Goal: Transaction & Acquisition: Purchase product/service

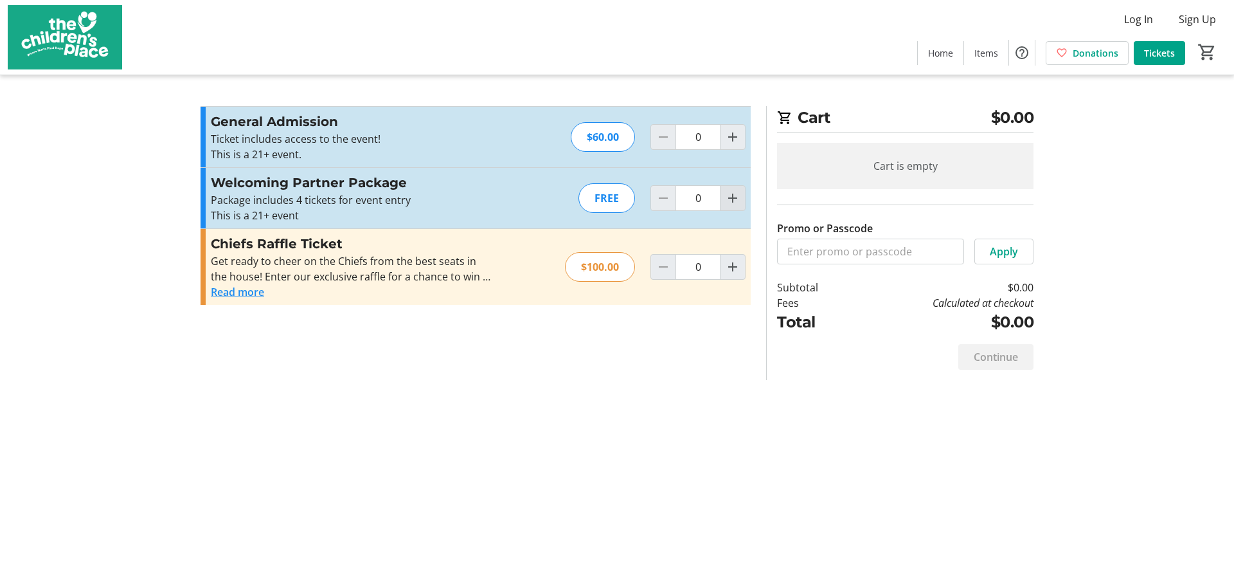
click at [730, 208] on span "Increment by one" at bounding box center [733, 198] width 24 height 24
type input "1"
click at [730, 208] on div at bounding box center [733, 198] width 26 height 26
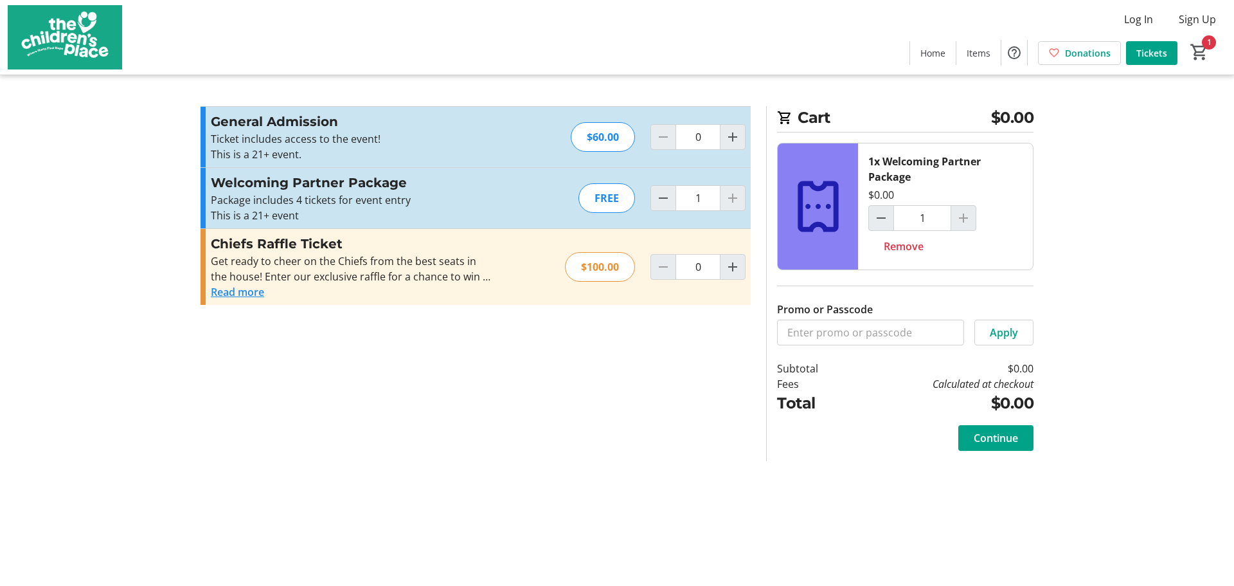
click at [963, 222] on div at bounding box center [964, 218] width 26 height 26
click at [989, 433] on span "Continue" at bounding box center [996, 437] width 44 height 15
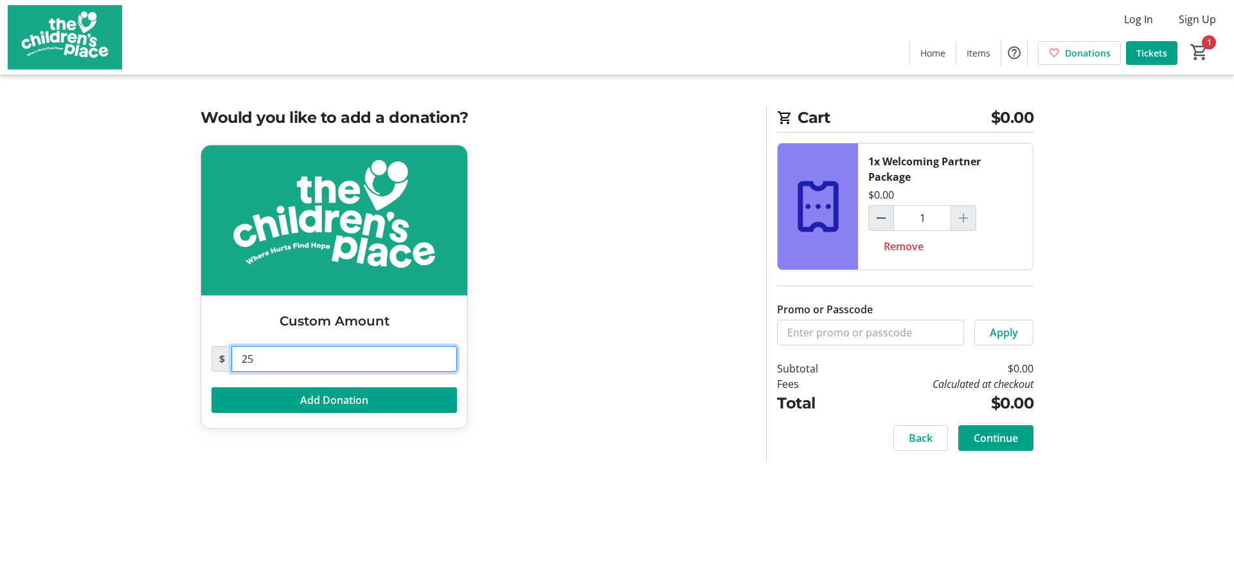
click at [276, 363] on input "25" at bounding box center [344, 359] width 226 height 26
type input "2"
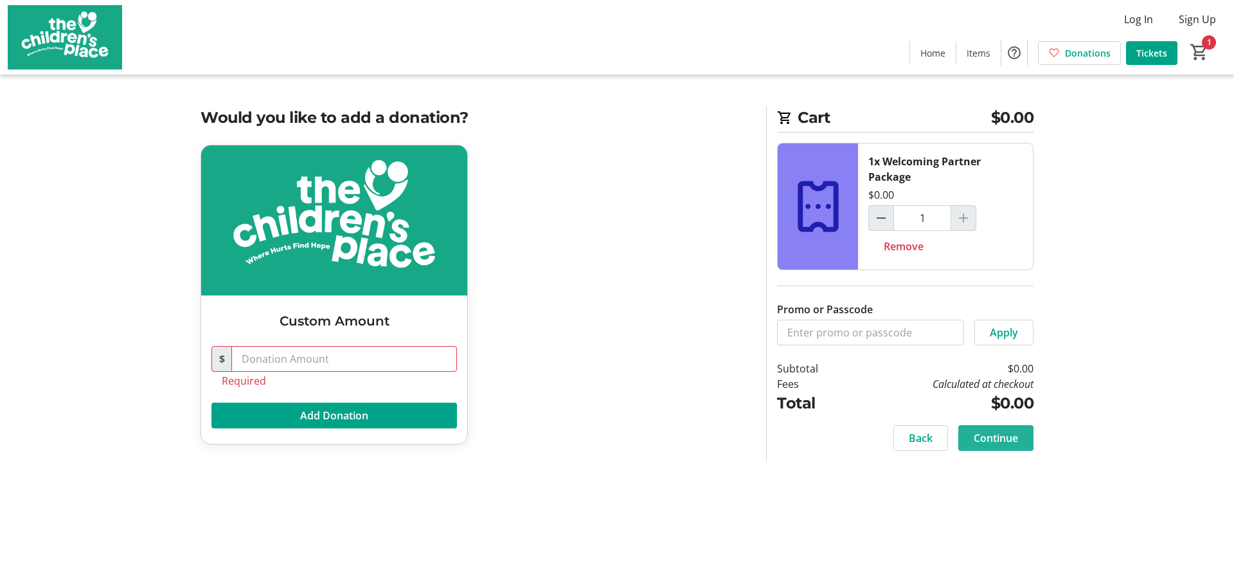
click at [1016, 435] on span "Continue" at bounding box center [996, 437] width 44 height 15
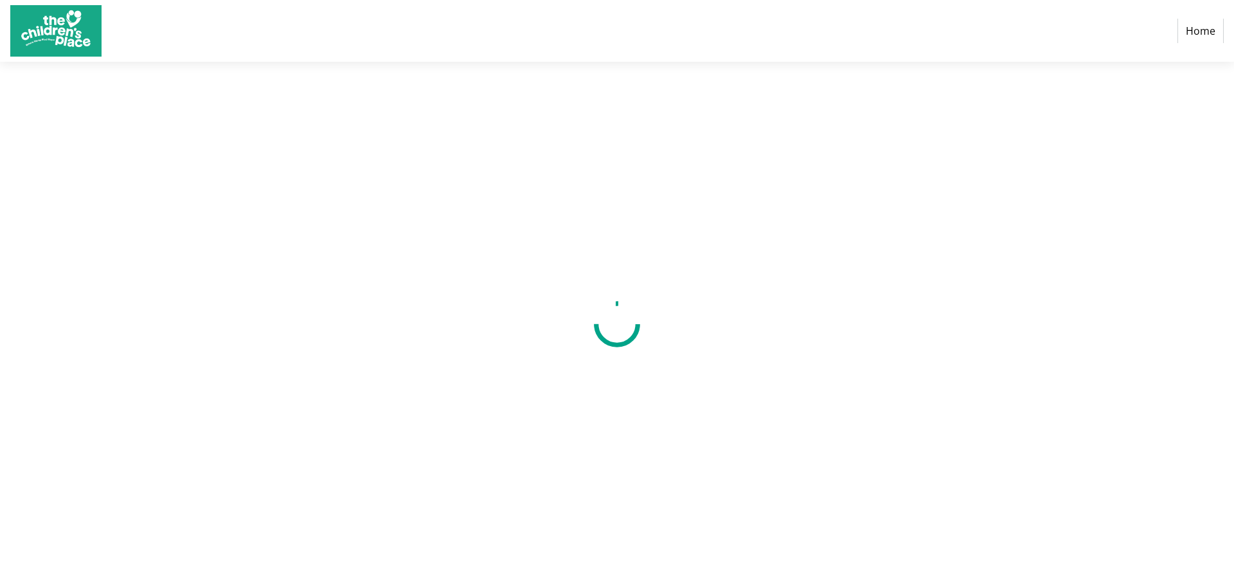
select select "US"
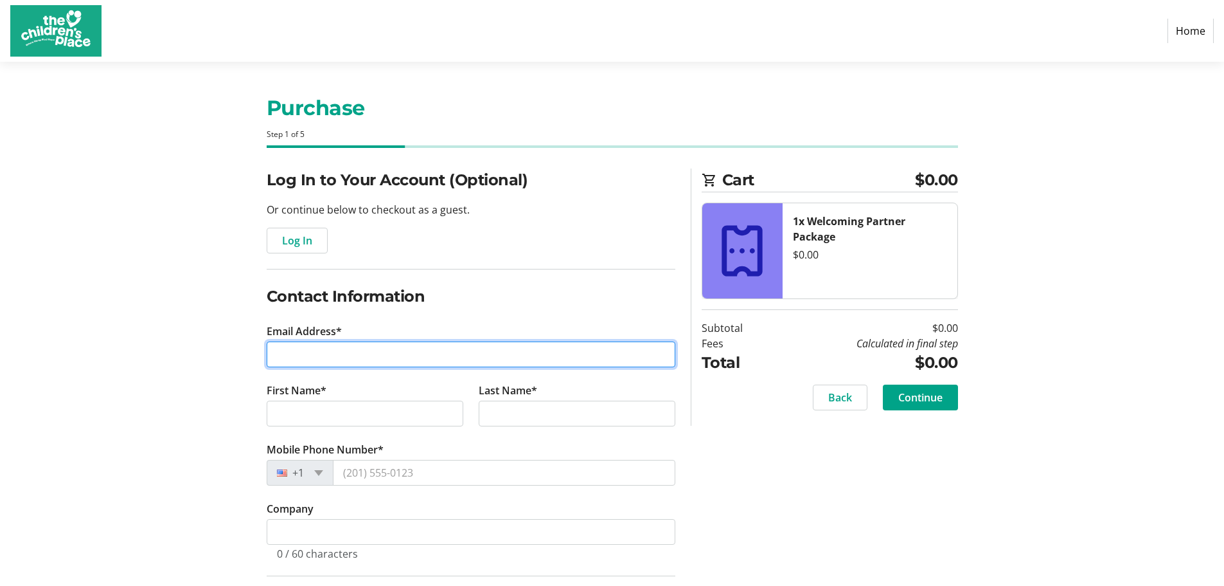
click at [287, 357] on input "Email Address*" at bounding box center [471, 354] width 409 height 26
type input "[PERSON_NAME][EMAIL_ADDRESS][DOMAIN_NAME]"
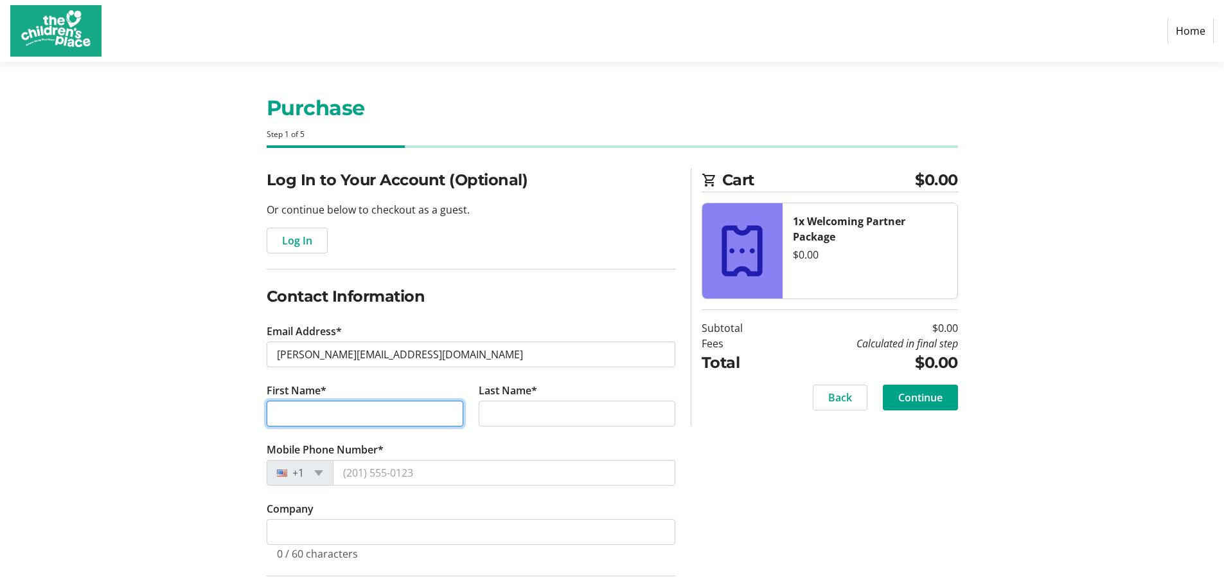
type input "[PERSON_NAME]"
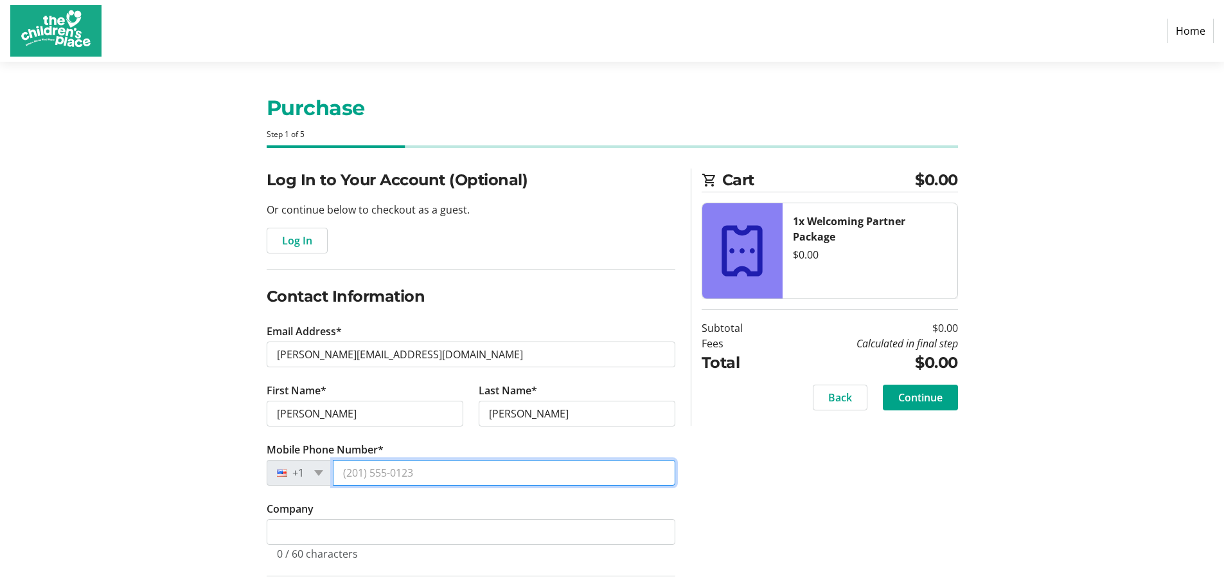
type input "[PHONE_NUMBER]"
type input "[STREET_ADDRESS][PERSON_NAME]"
type input "Fairway"
select select "KS"
type input "66205"
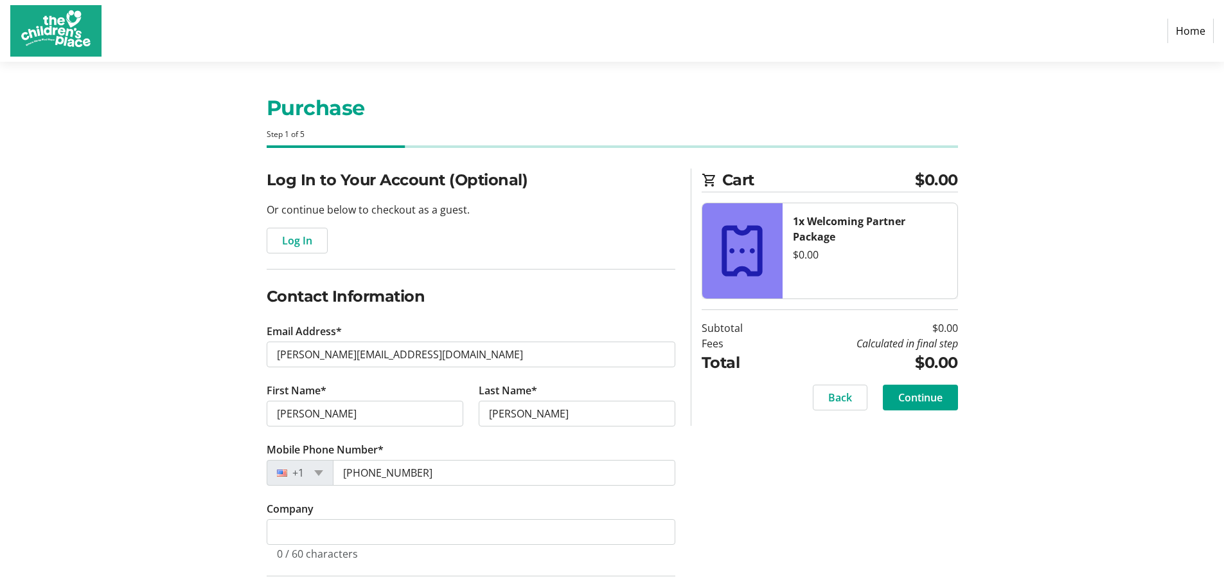
click at [877, 458] on div "Log In to Your Account (Optional) Or continue below to checkout as a guest. Log…" at bounding box center [612, 488] width 848 height 640
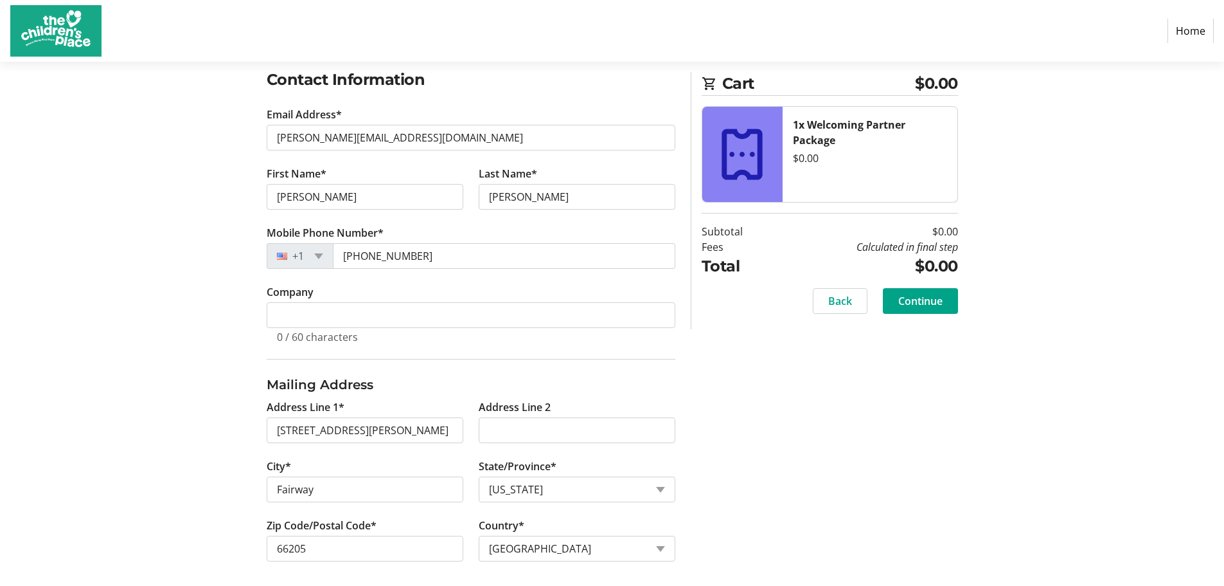
scroll to position [223, 0]
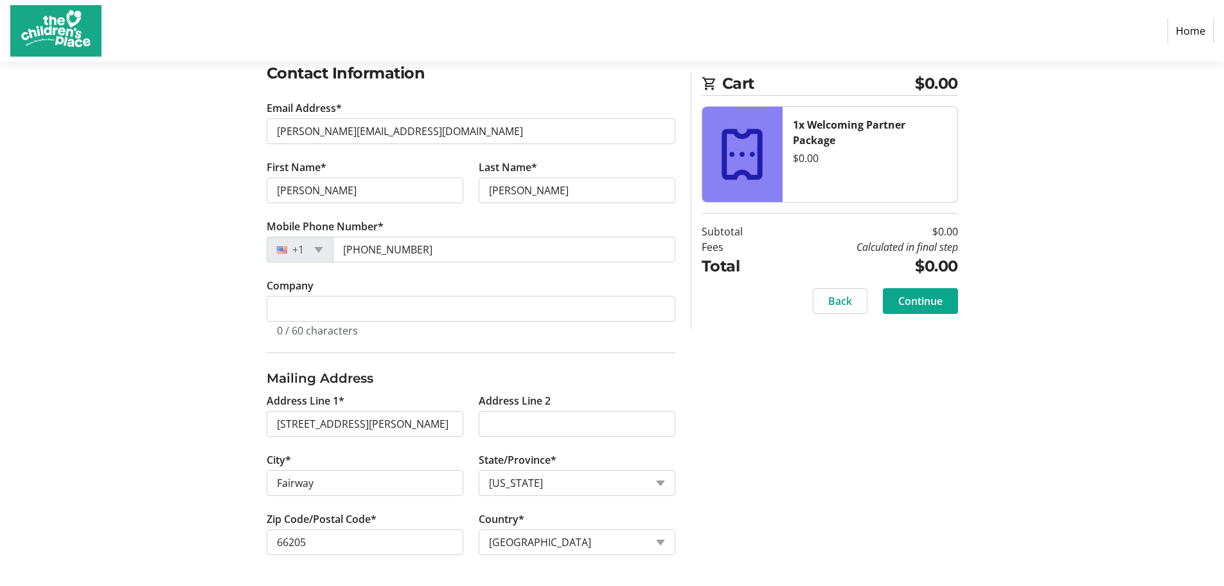
click at [915, 300] on span "Continue" at bounding box center [921, 300] width 44 height 15
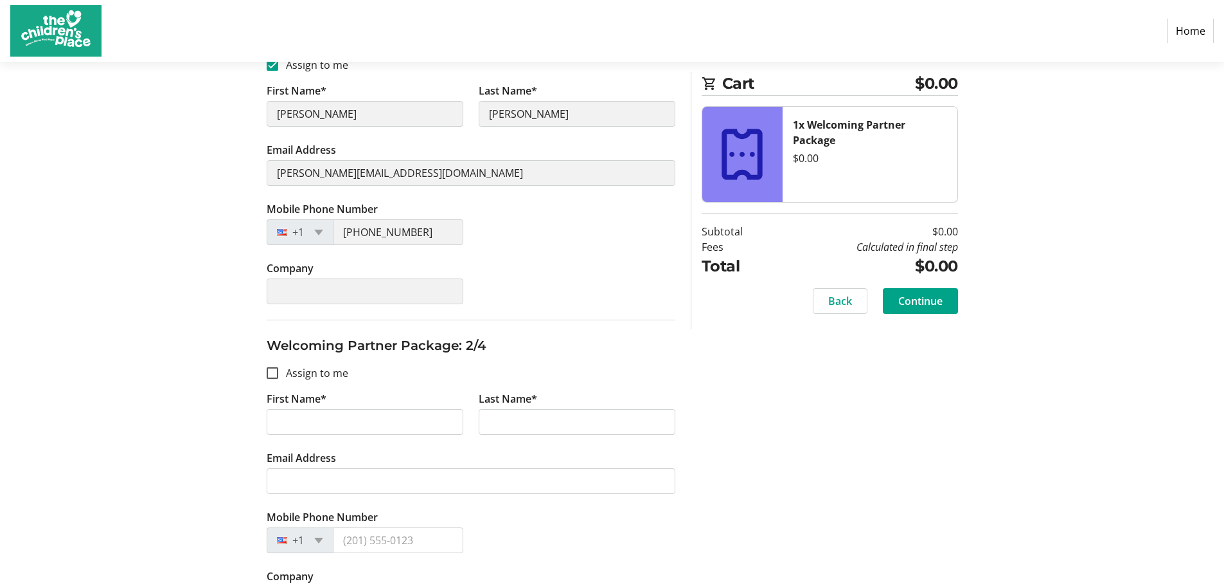
scroll to position [30, 0]
